Goal: Check status: Check status

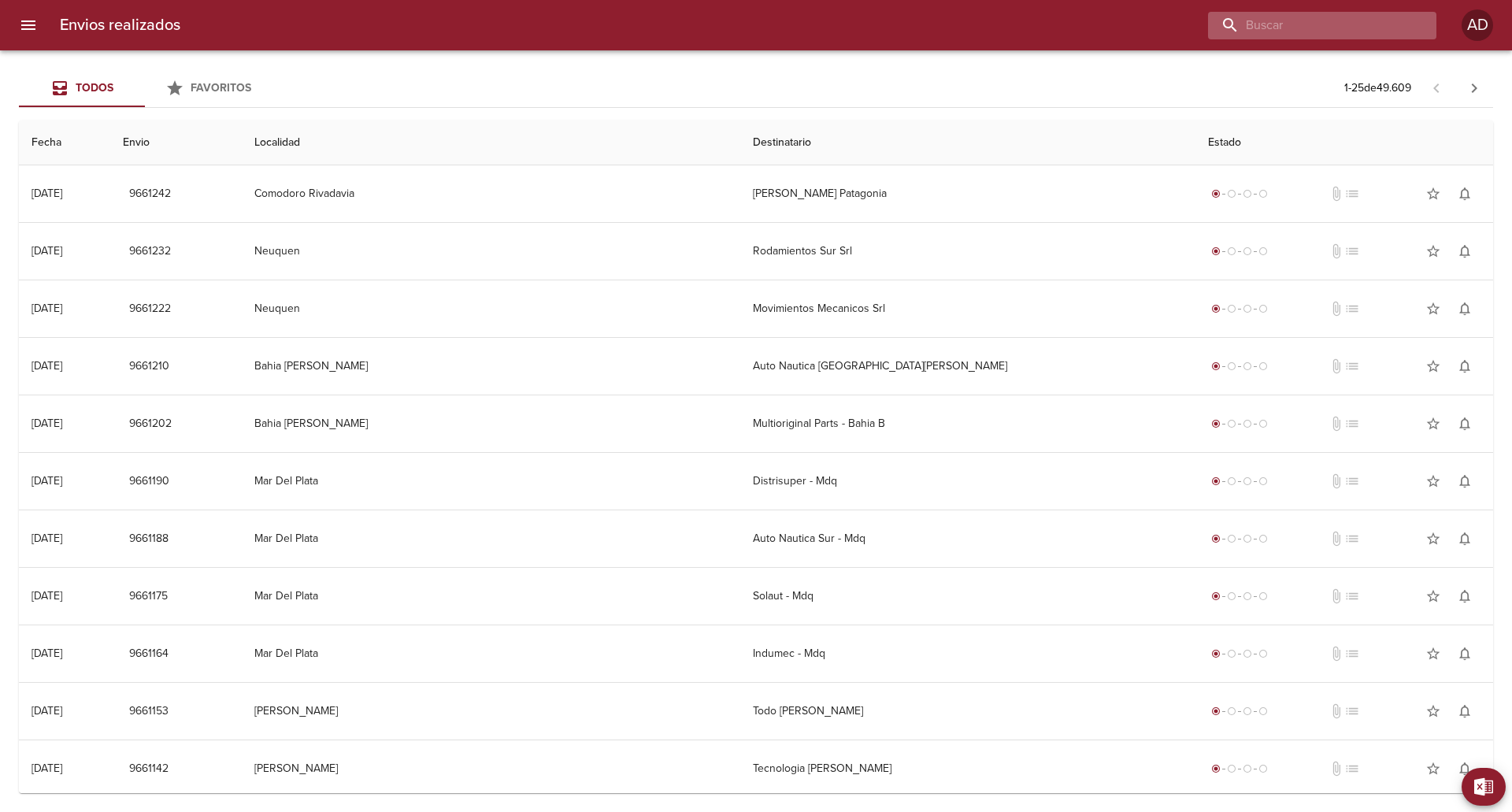
click at [1344, 25] on input "buscar" at bounding box center [1308, 25] width 202 height 28
paste input "9486503"
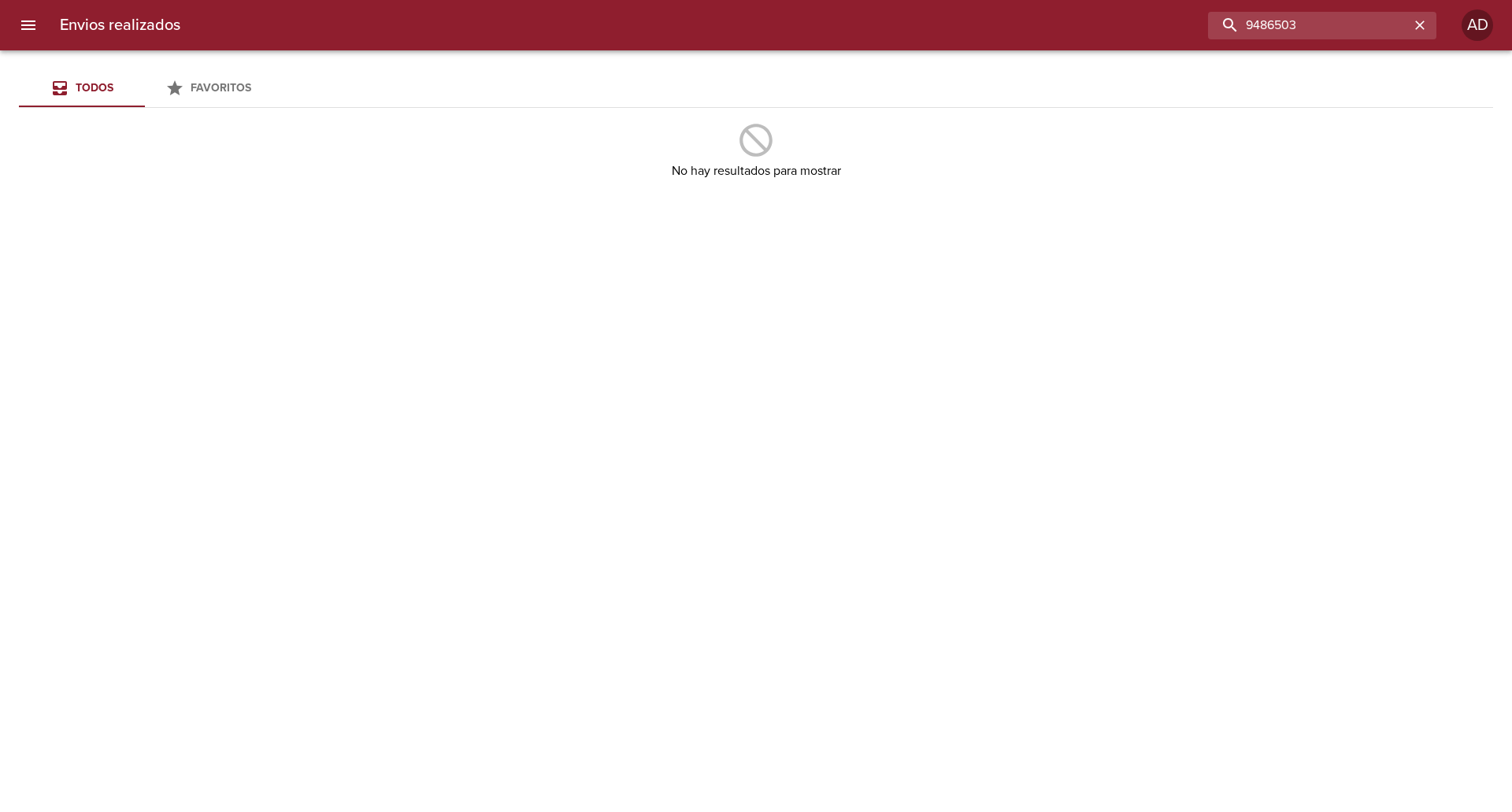
drag, startPoint x: 1314, startPoint y: 26, endPoint x: 1191, endPoint y: 26, distance: 123.0
click at [1191, 26] on div "9486503" at bounding box center [814, 25] width 1243 height 28
click at [1331, 33] on input "9486503" at bounding box center [1308, 25] width 202 height 28
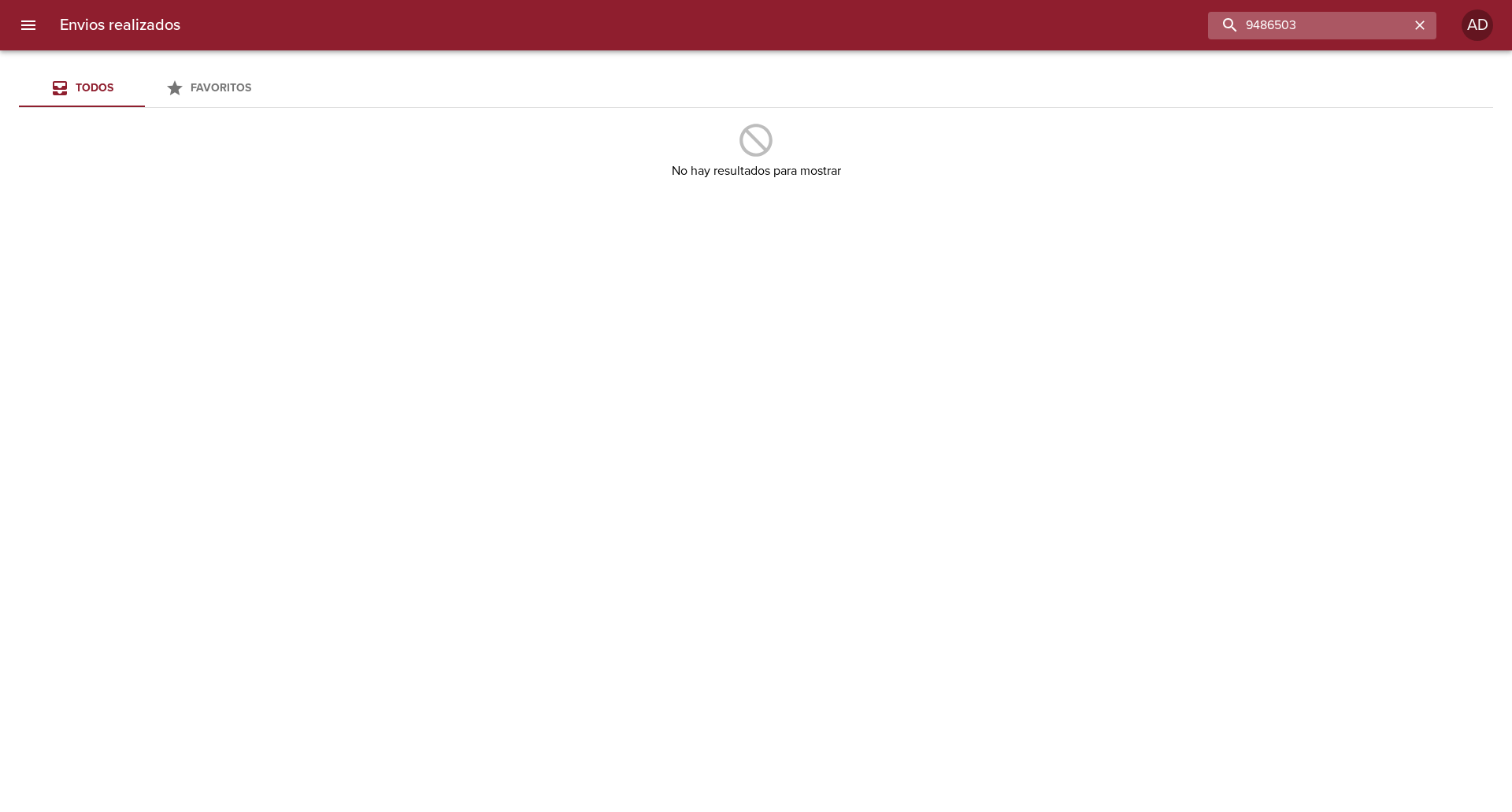
click at [1331, 33] on input "9486503" at bounding box center [1308, 25] width 202 height 28
drag, startPoint x: 1378, startPoint y: 21, endPoint x: 1220, endPoint y: 35, distance: 158.6
click at [1220, 35] on input "9486523" at bounding box center [1308, 25] width 202 height 28
paste input "42"
type input "9486542"
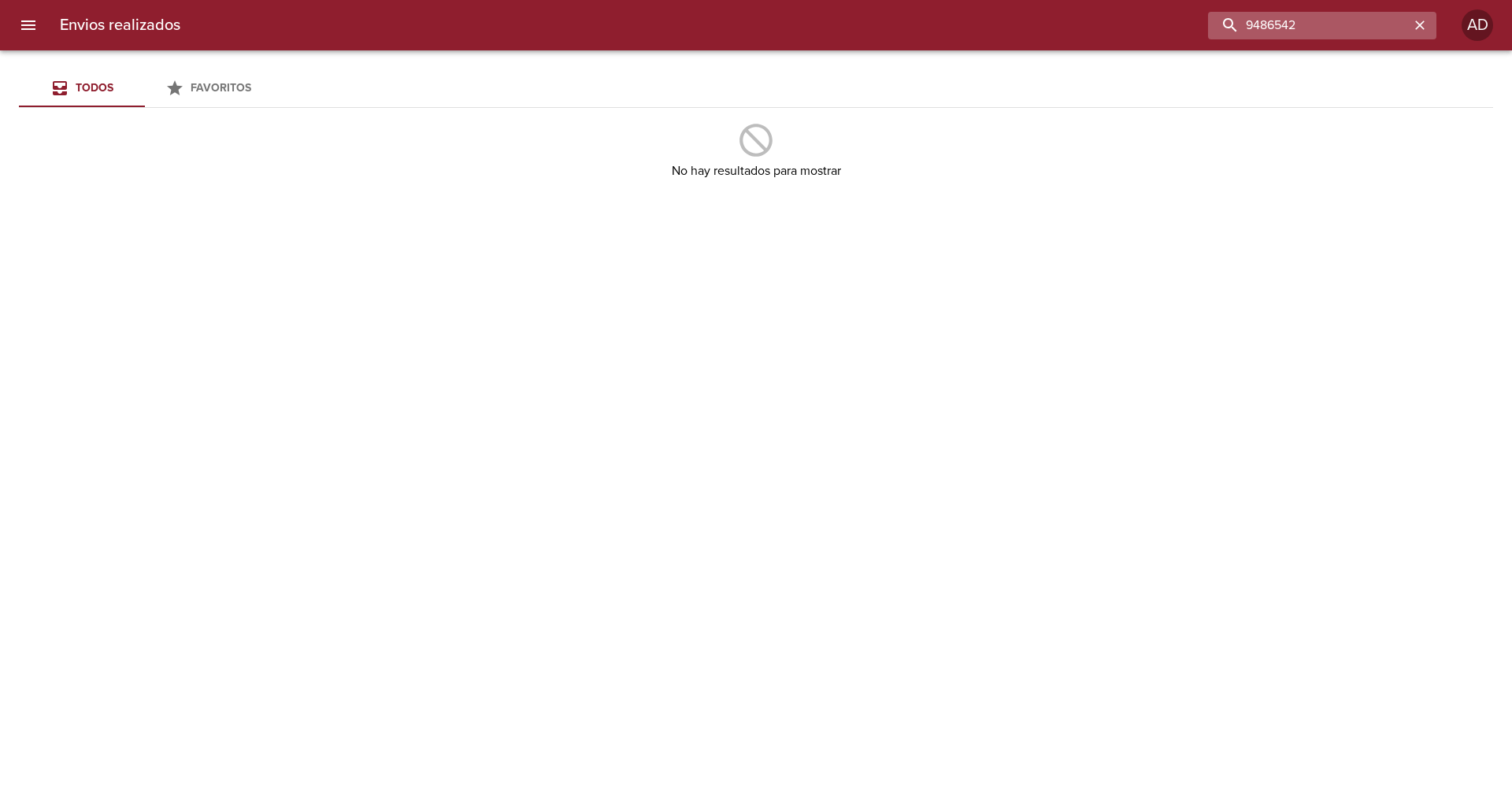
click at [1312, 23] on input "9486542" at bounding box center [1308, 25] width 202 height 28
click at [1416, 23] on icon "button" at bounding box center [1420, 25] width 16 height 16
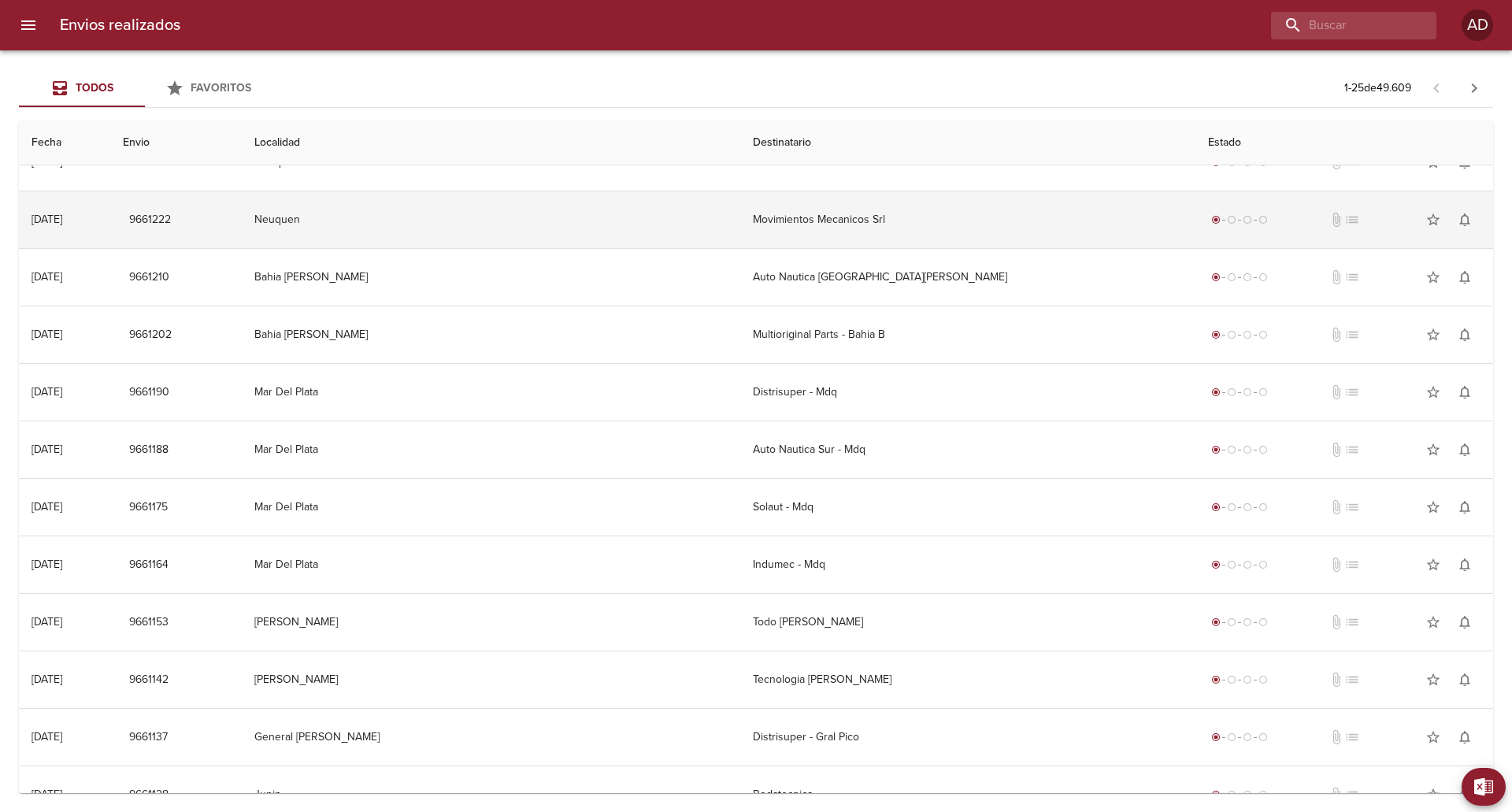
scroll to position [79, 0]
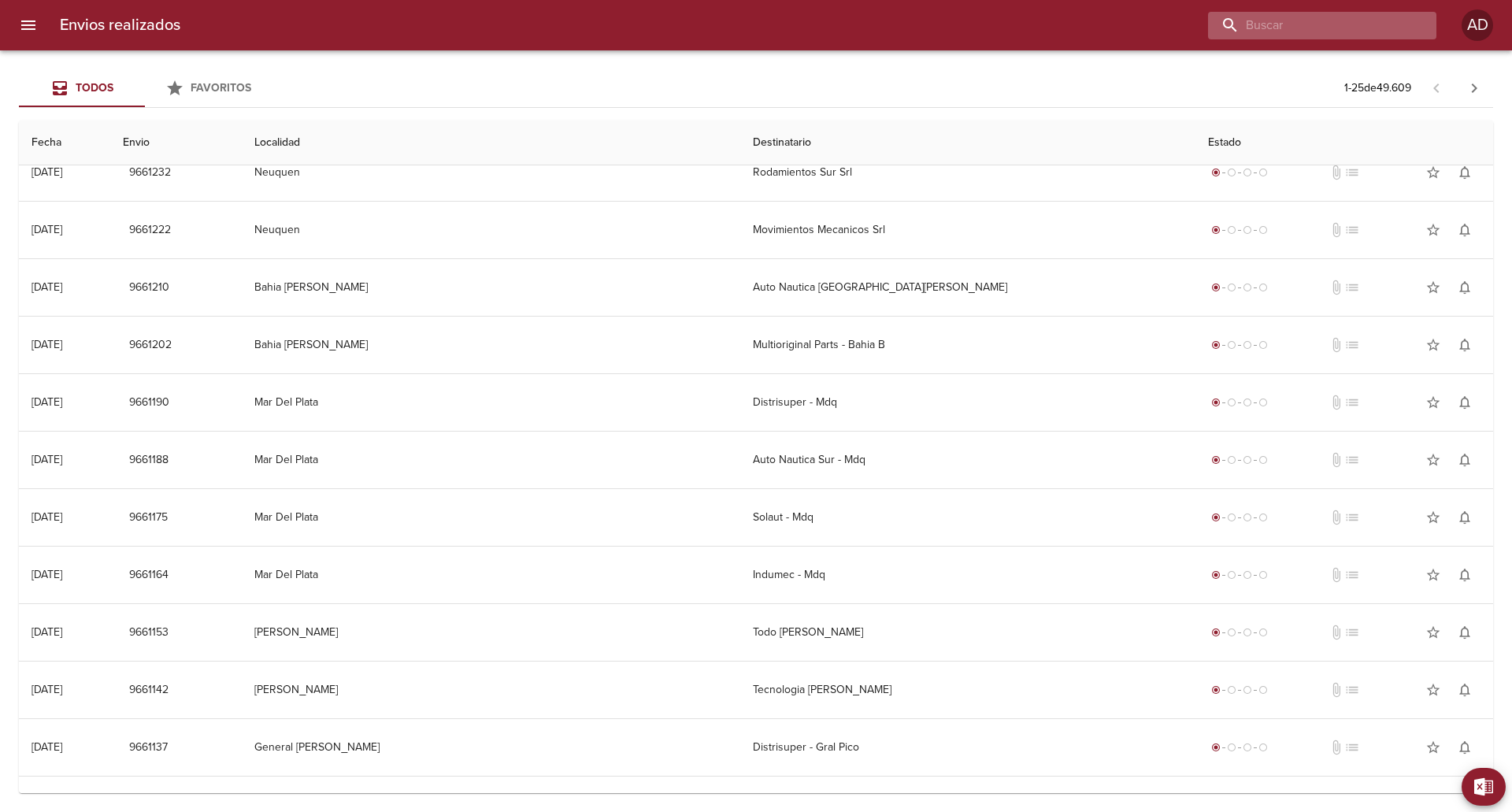
click at [1327, 21] on input "buscar" at bounding box center [1308, 25] width 202 height 28
paste input "9478716"
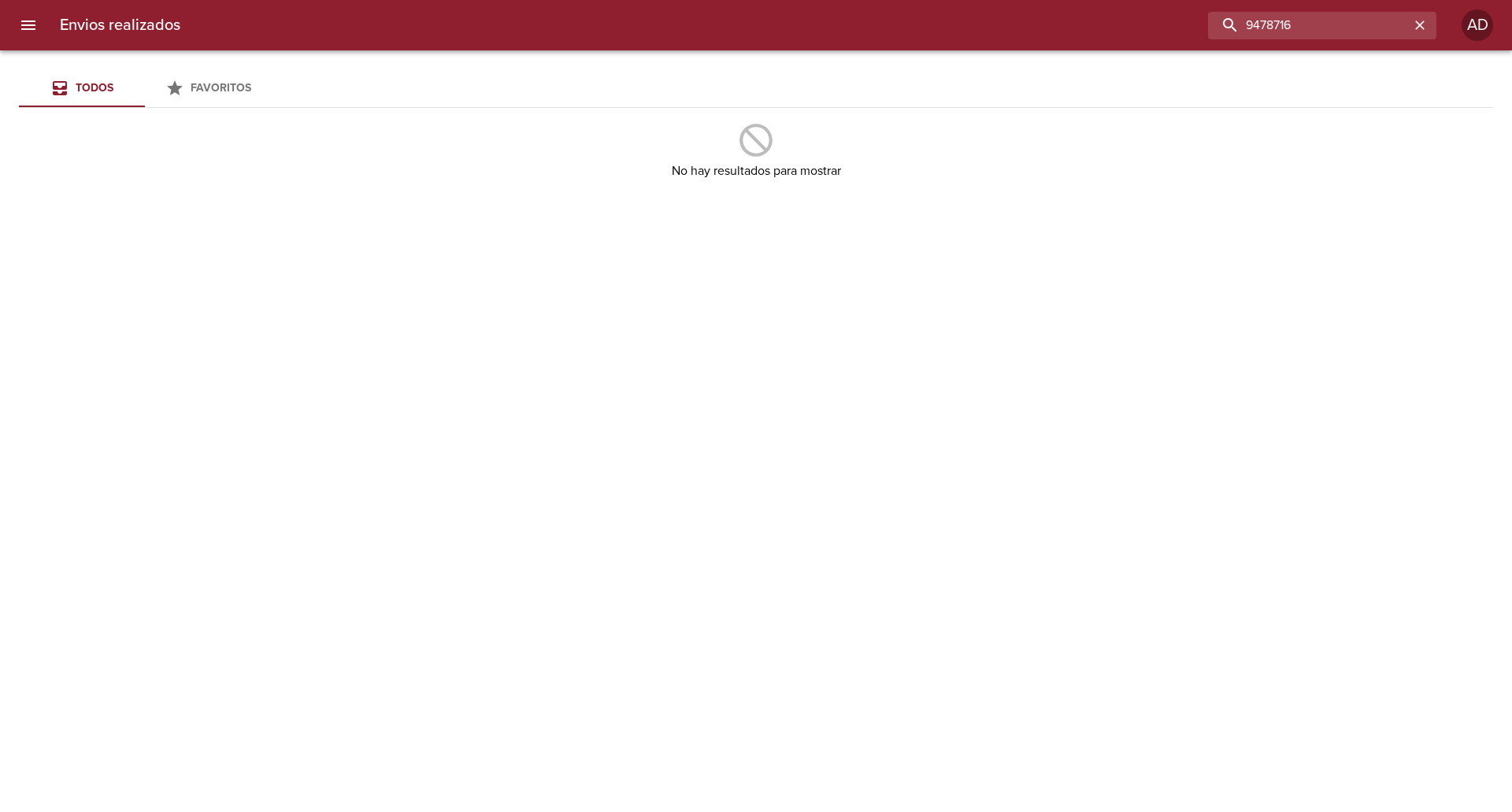
drag, startPoint x: 1337, startPoint y: 28, endPoint x: 1168, endPoint y: 25, distance: 169.0
click at [1168, 25] on div "9478716" at bounding box center [814, 25] width 1243 height 28
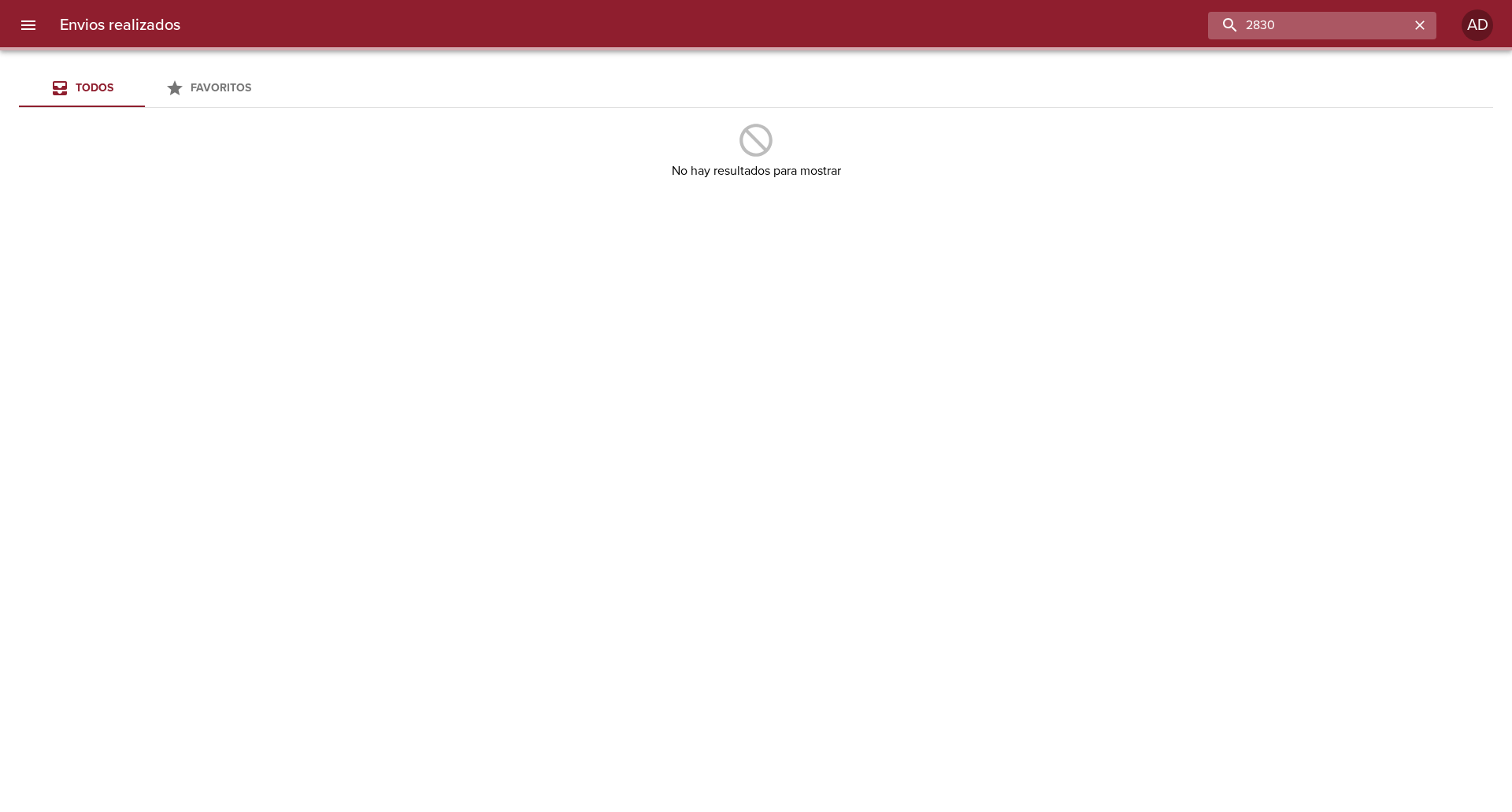
click at [1375, 19] on input "2830" at bounding box center [1308, 25] width 202 height 28
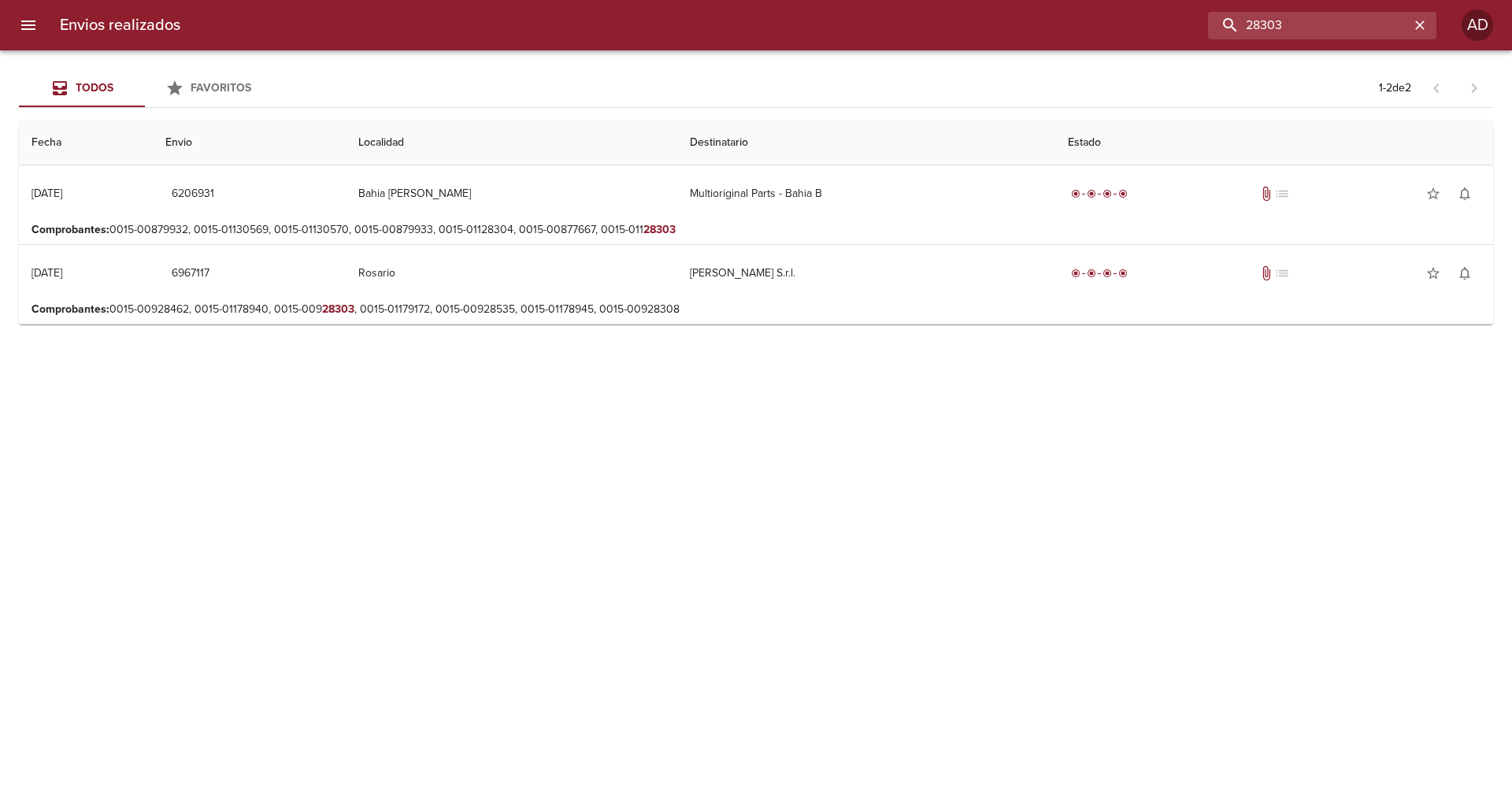
drag, startPoint x: 1188, startPoint y: 29, endPoint x: 1165, endPoint y: 29, distance: 23.0
click at [1165, 29] on div "28303" at bounding box center [814, 25] width 1243 height 28
click at [1330, 29] on input "28303" at bounding box center [1308, 25] width 202 height 28
drag, startPoint x: 1298, startPoint y: 25, endPoint x: 1217, endPoint y: 20, distance: 81.2
click at [1204, 25] on div "28303" at bounding box center [814, 25] width 1243 height 28
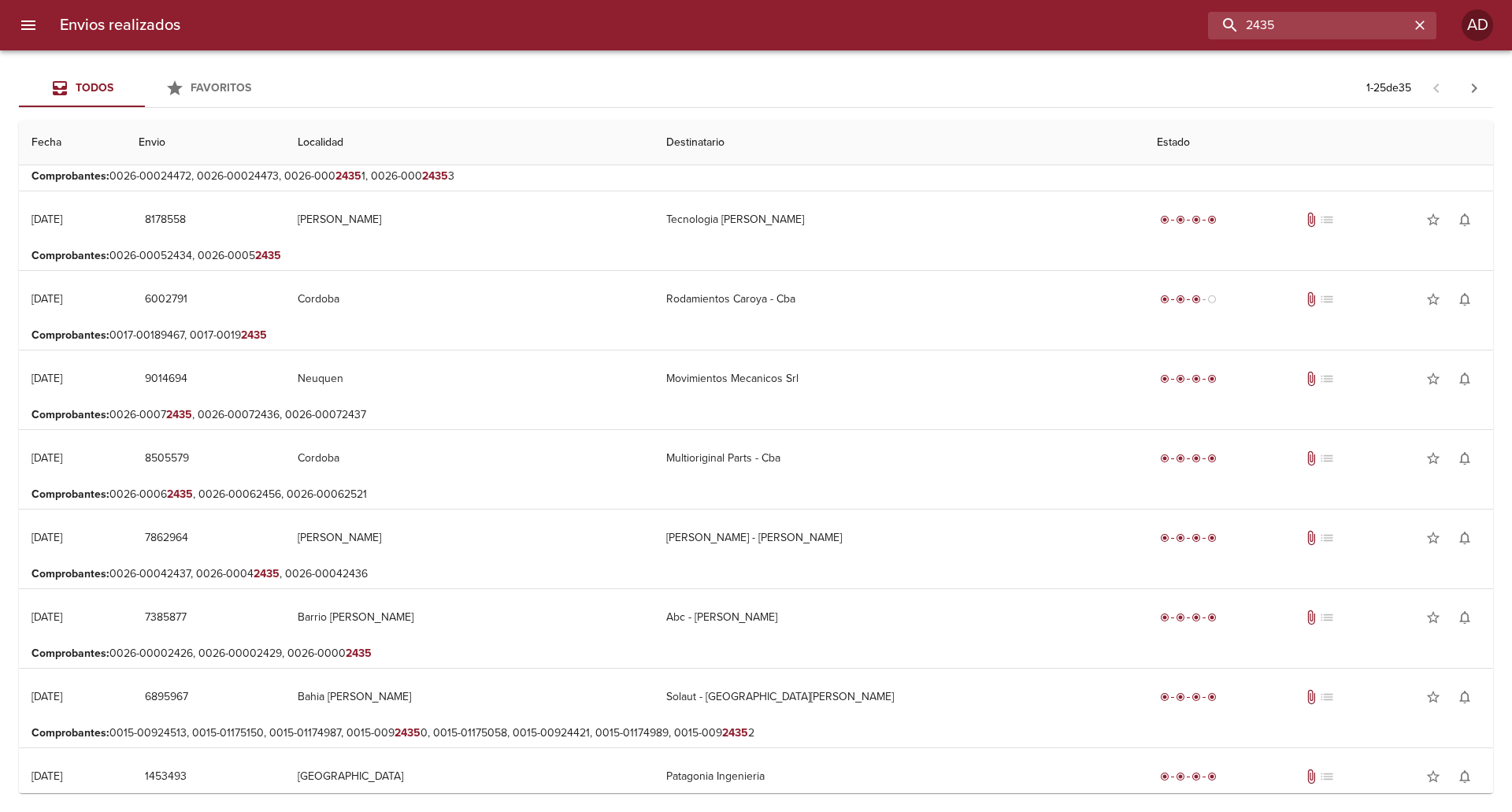
scroll to position [0, 0]
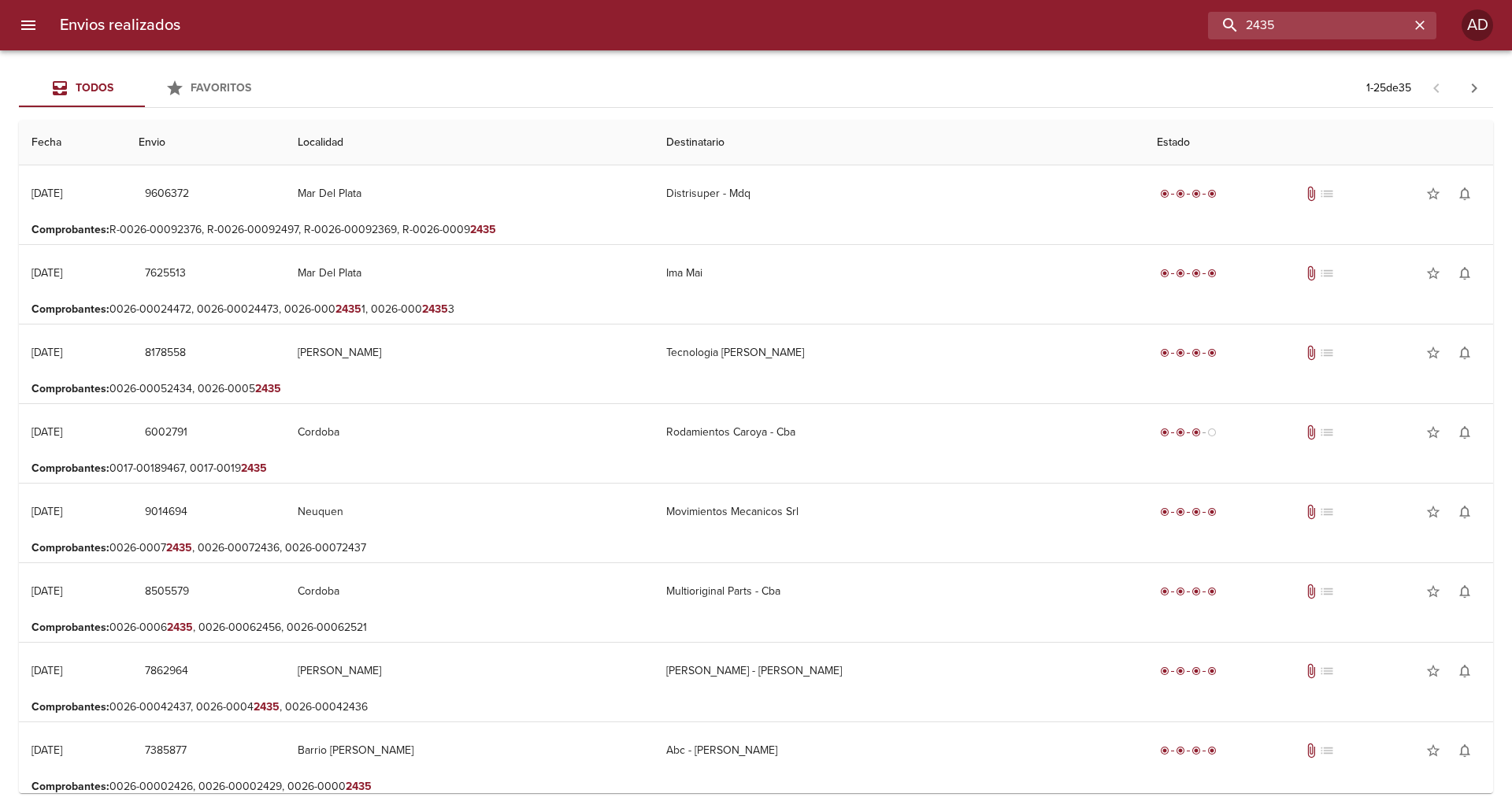
drag, startPoint x: 1294, startPoint y: 15, endPoint x: 1161, endPoint y: 22, distance: 133.2
click at [1161, 22] on div "2435" at bounding box center [814, 25] width 1243 height 28
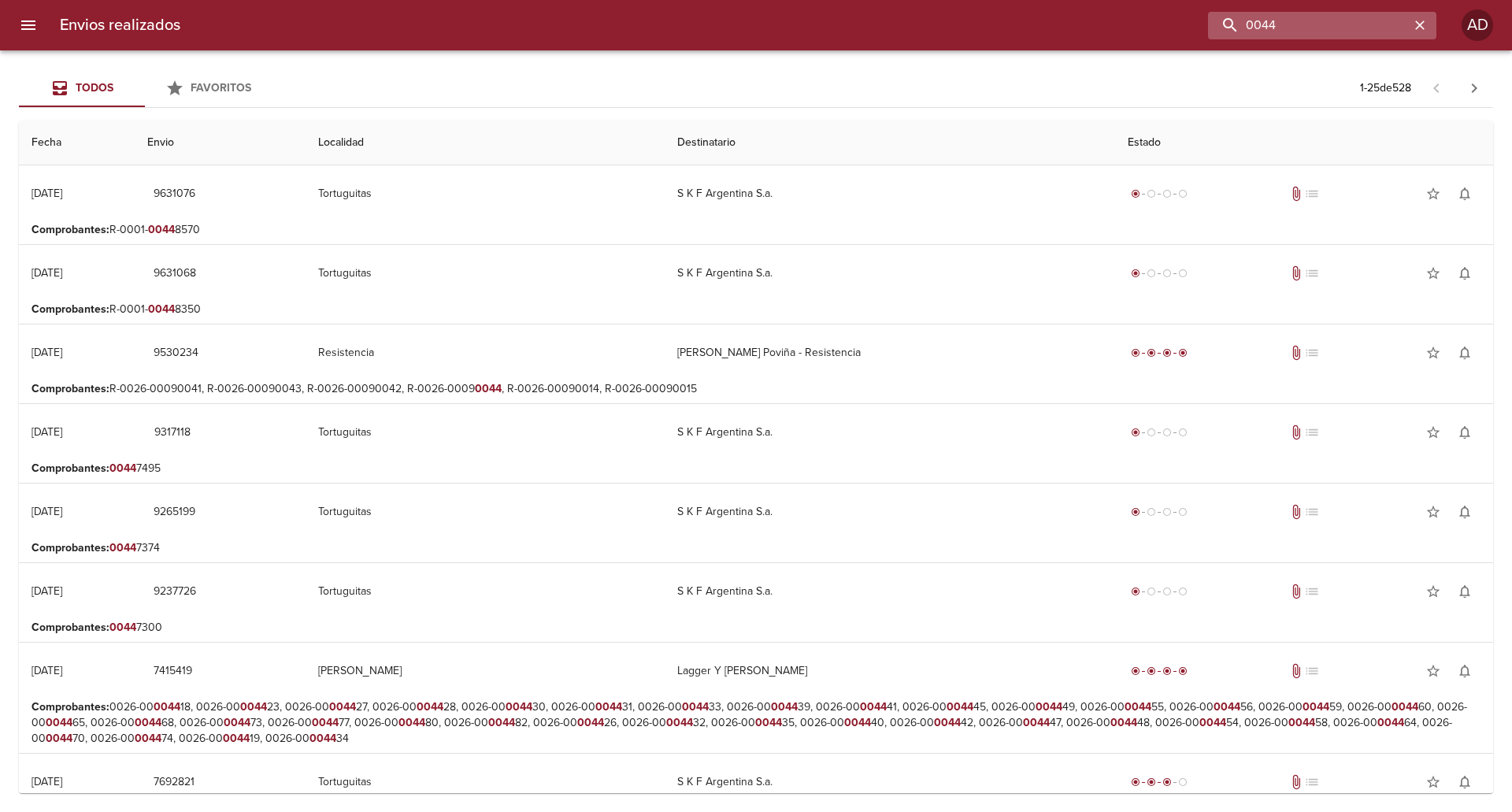
click at [1297, 24] on input "0044" at bounding box center [1308, 25] width 202 height 28
type input "0"
type input "683"
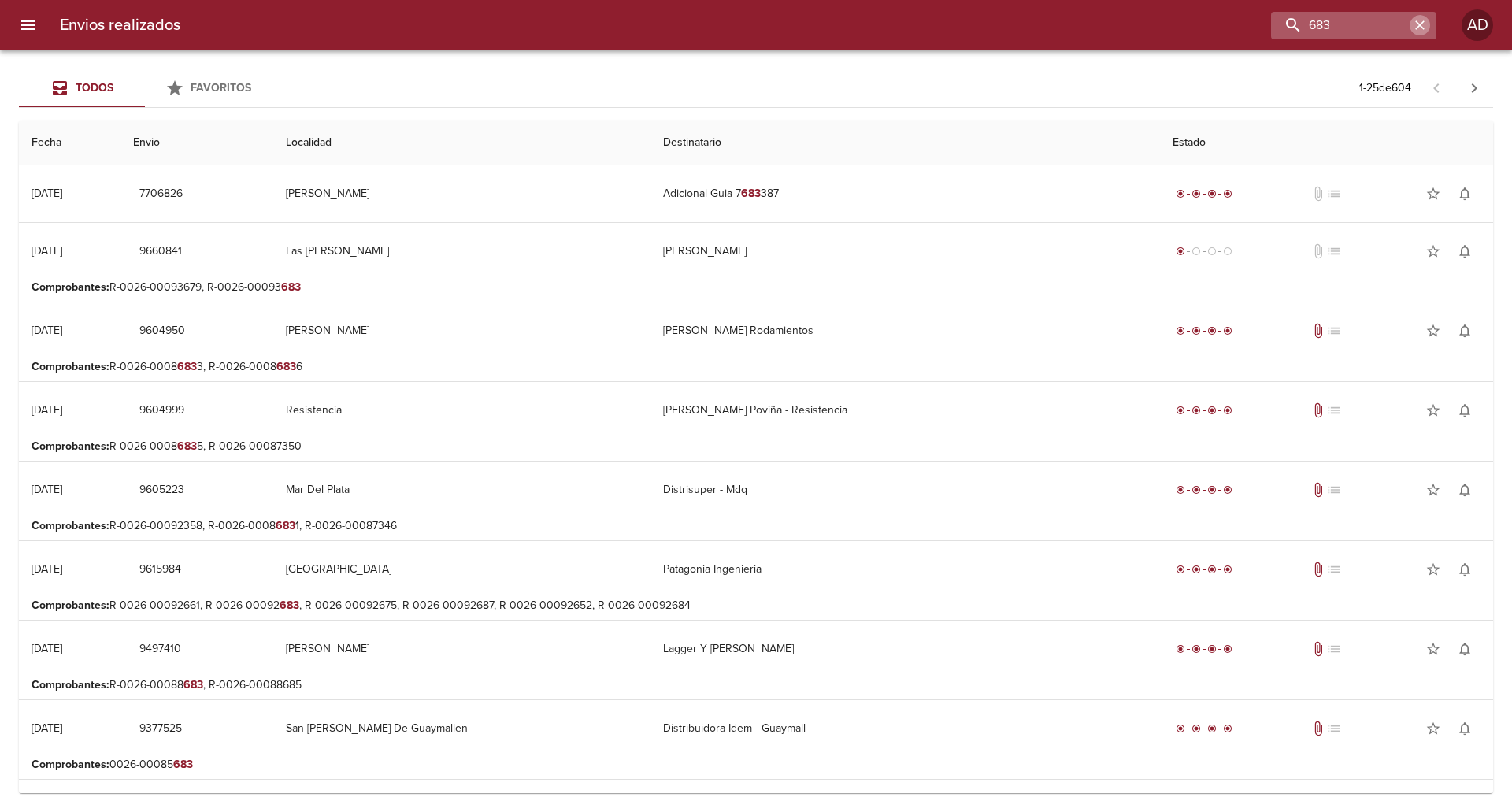
click at [1416, 25] on icon "button" at bounding box center [1420, 25] width 16 height 16
